Goal: Transaction & Acquisition: Obtain resource

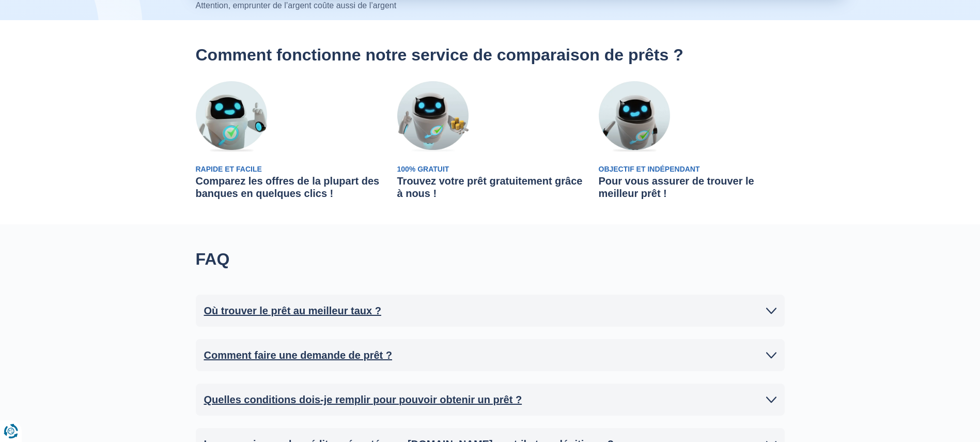
scroll to position [47, 0]
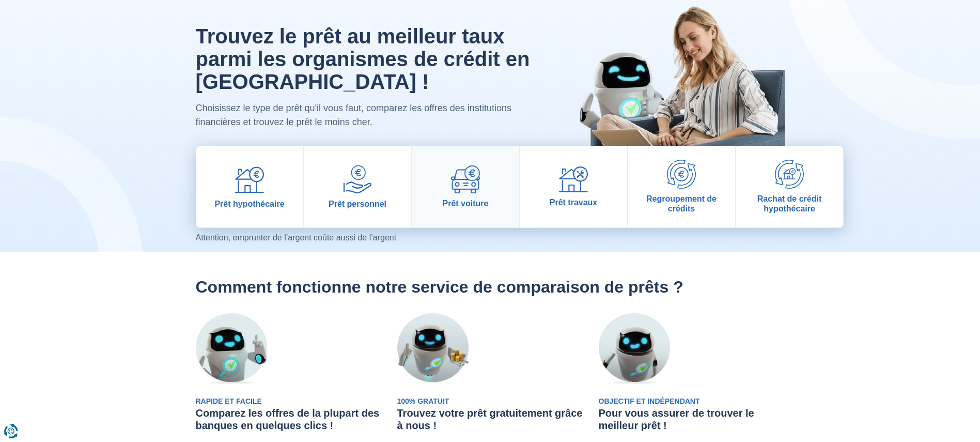
click at [450, 225] on link "Prêt voiture" at bounding box center [465, 186] width 107 height 81
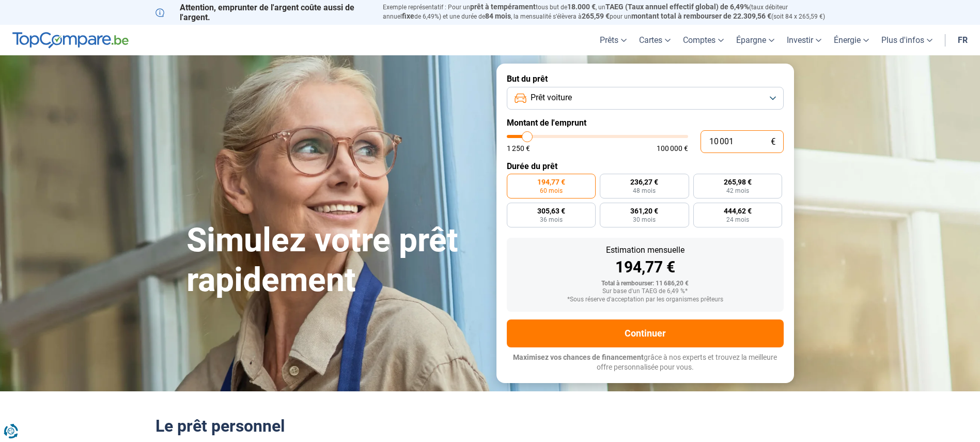
drag, startPoint x: 697, startPoint y: 138, endPoint x: 551, endPoint y: 133, distance: 145.8
click at [551, 133] on div "10 001 € 1 250 € 100 000 €" at bounding box center [645, 141] width 277 height 23
type input "10000"
radio input "true"
type input "0"
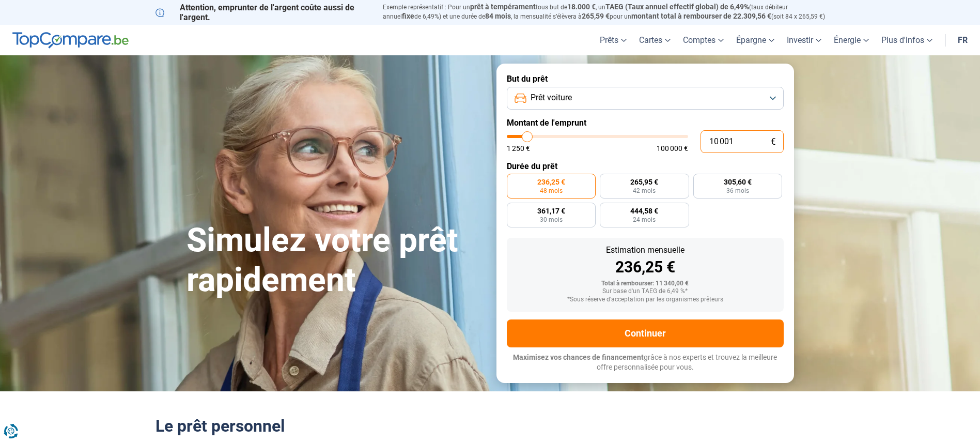
type input "1250"
type input "9"
type input "1250"
type input "99"
type input "1250"
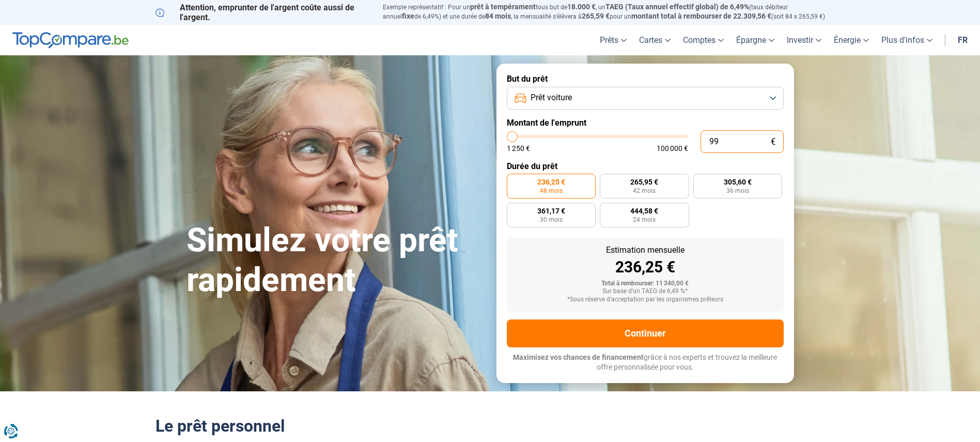
type input "999"
type input "1250"
type input "9 990"
type input "10000"
type input "9 990"
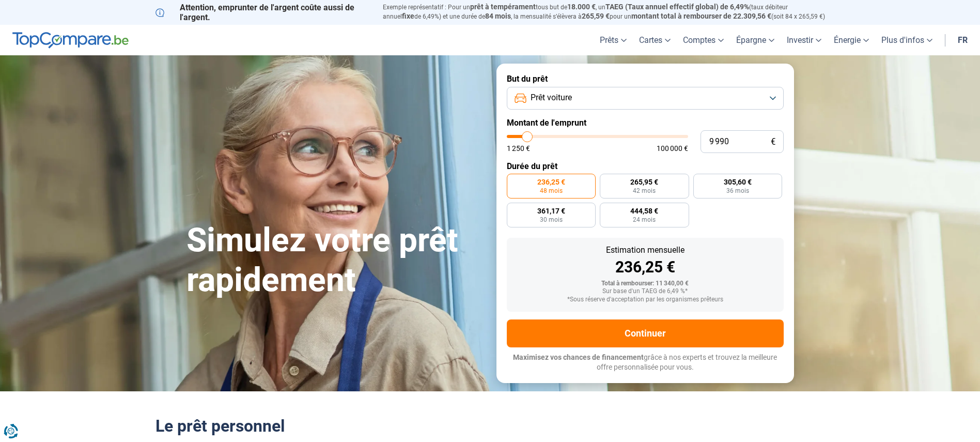
type input "10000"
click at [766, 258] on div "Estimation mensuelle 236,25 €" at bounding box center [645, 260] width 260 height 29
